Goal: Task Accomplishment & Management: Use online tool/utility

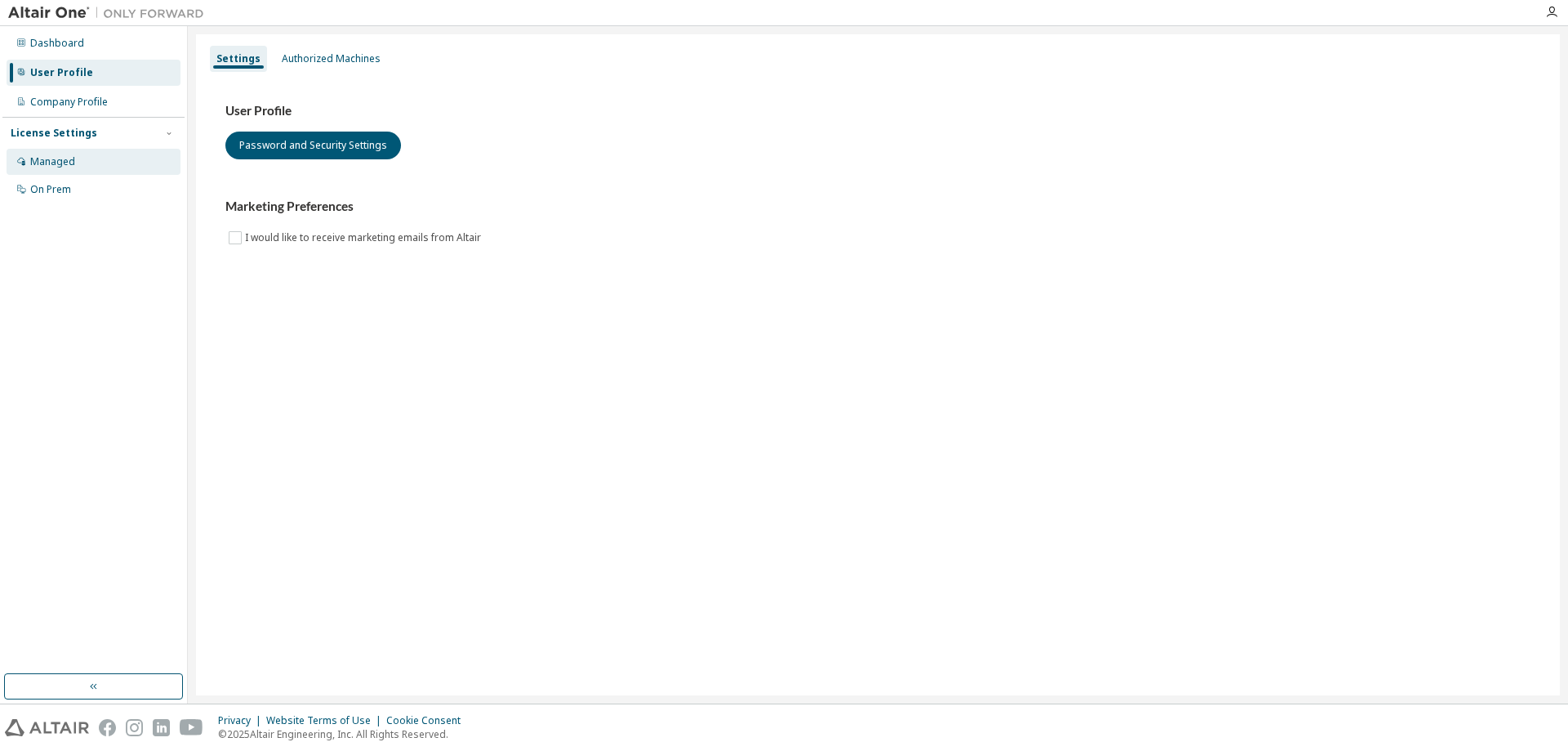
click at [55, 165] on div "Managed" at bounding box center [52, 161] width 45 height 13
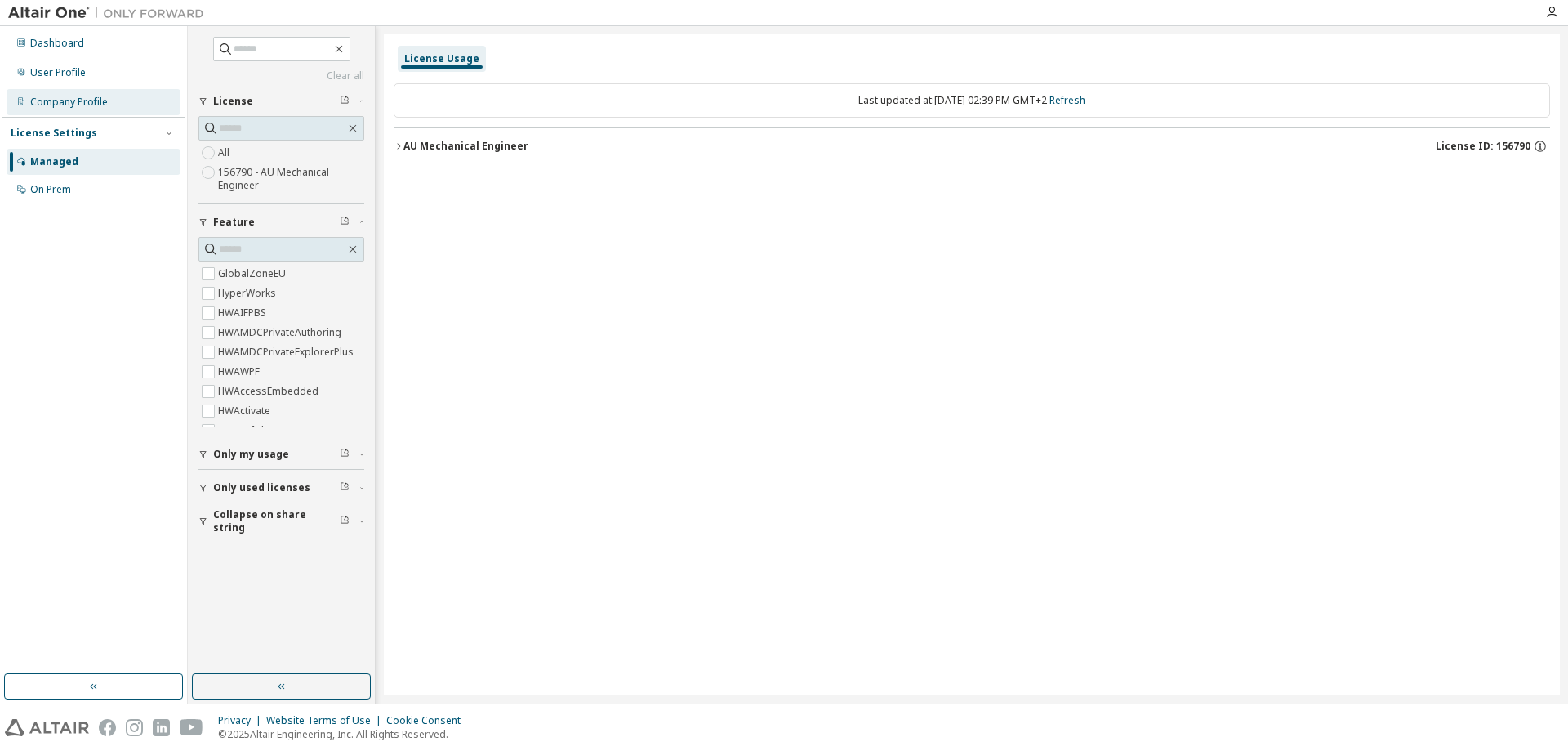
click at [63, 99] on div "Company Profile" at bounding box center [69, 101] width 78 height 13
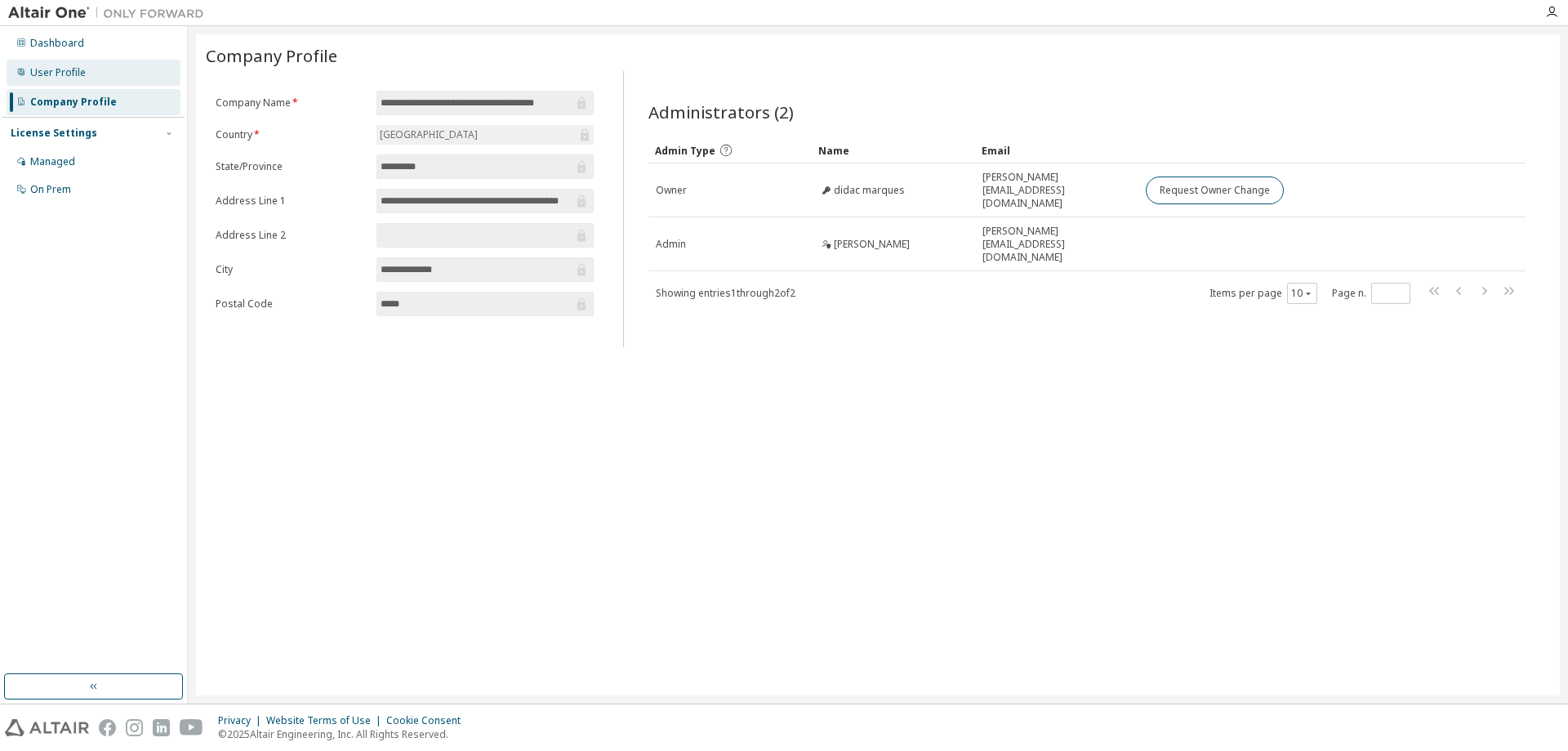
click at [59, 64] on div "User Profile" at bounding box center [94, 73] width 174 height 26
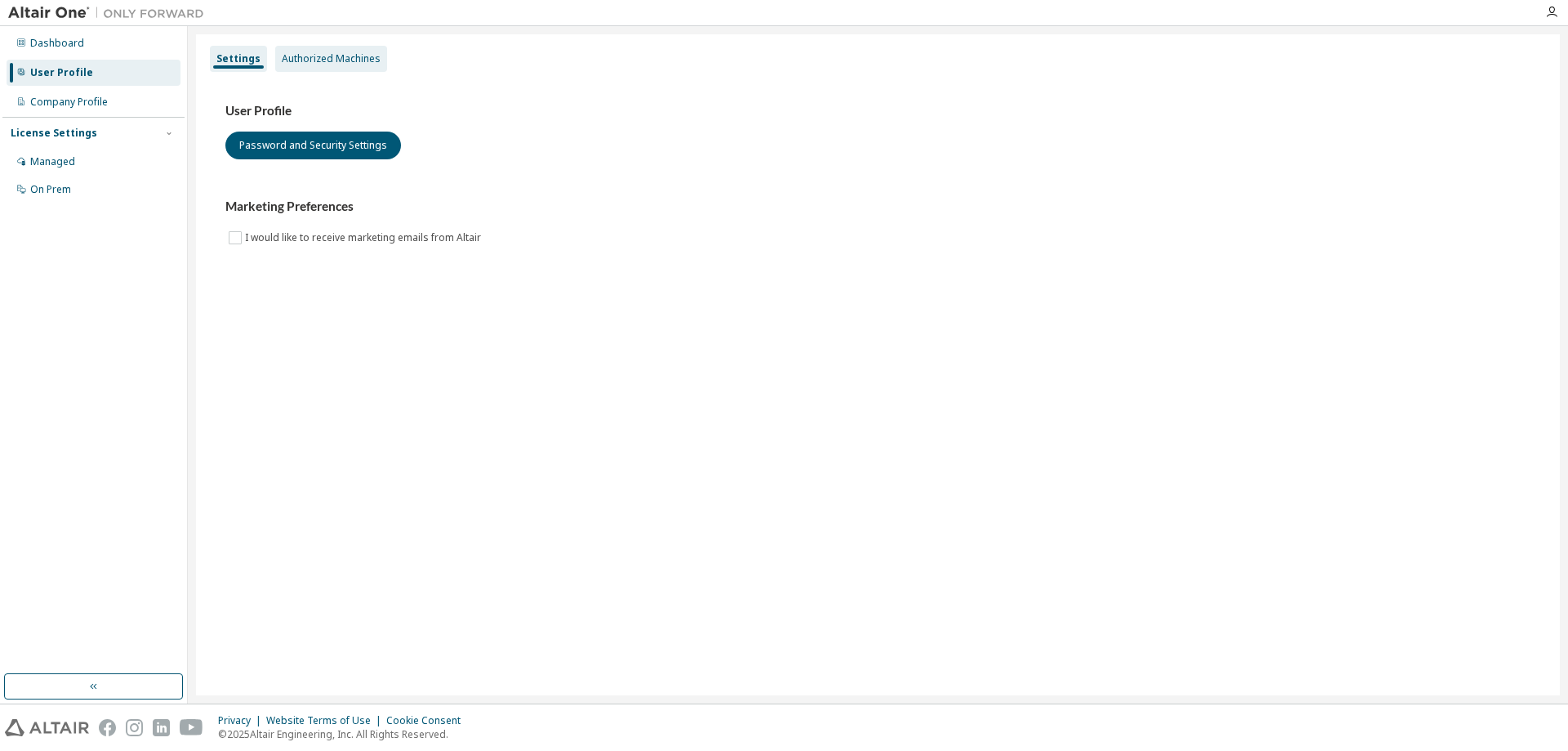
click at [339, 61] on div "Authorized Machines" at bounding box center [331, 58] width 99 height 13
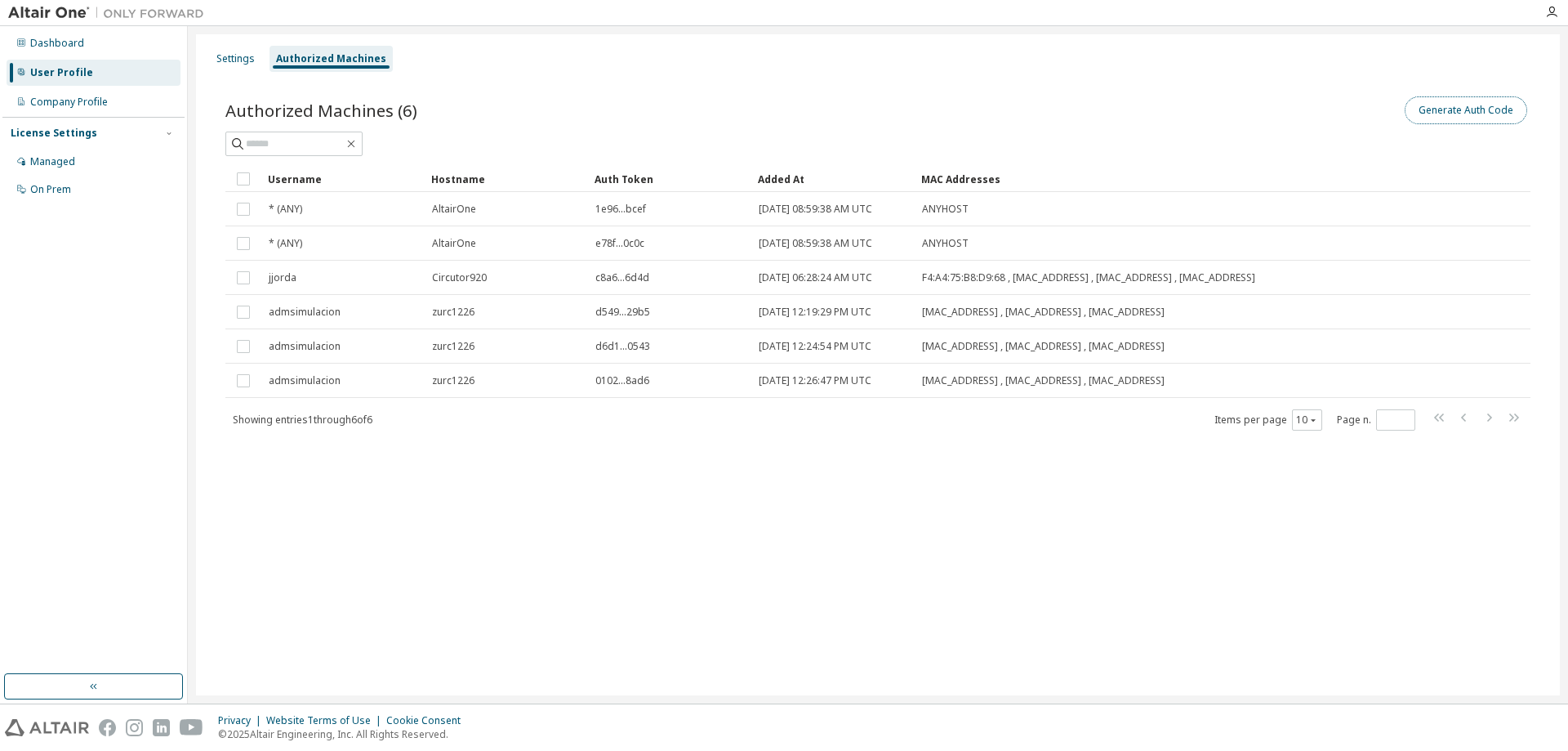
click at [1442, 105] on button "Generate Auth Code" at bounding box center [1465, 110] width 122 height 28
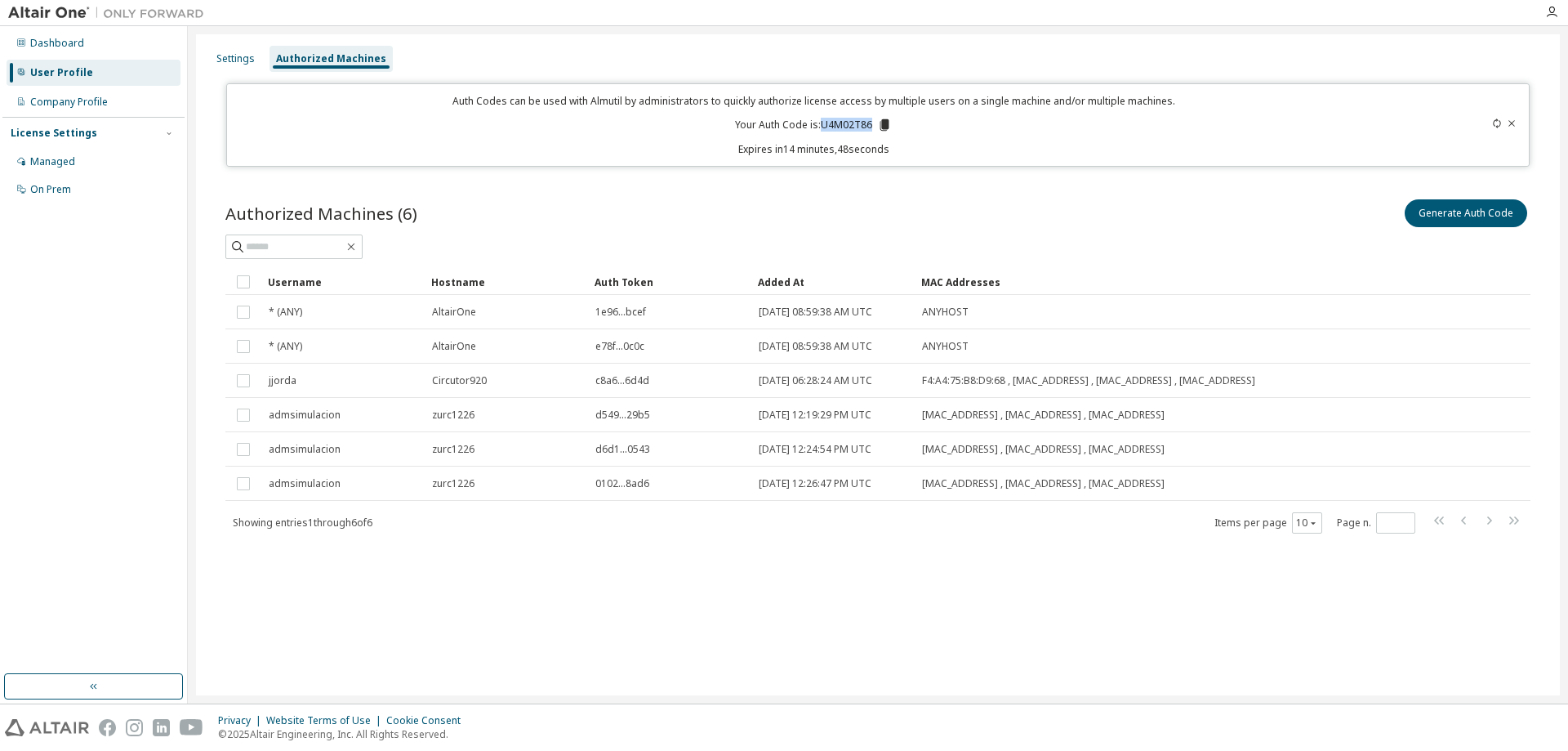
drag, startPoint x: 821, startPoint y: 125, endPoint x: 878, endPoint y: 129, distance: 57.1
click at [878, 129] on p "Your Auth Code is: U4M02T86" at bounding box center [813, 124] width 157 height 14
click at [886, 126] on icon at bounding box center [885, 125] width 9 height 12
click at [854, 199] on div "Authorized Machines (6) Generate Auth Code" at bounding box center [877, 213] width 1305 height 35
